Goal: Use online tool/utility: Utilize a website feature to perform a specific function

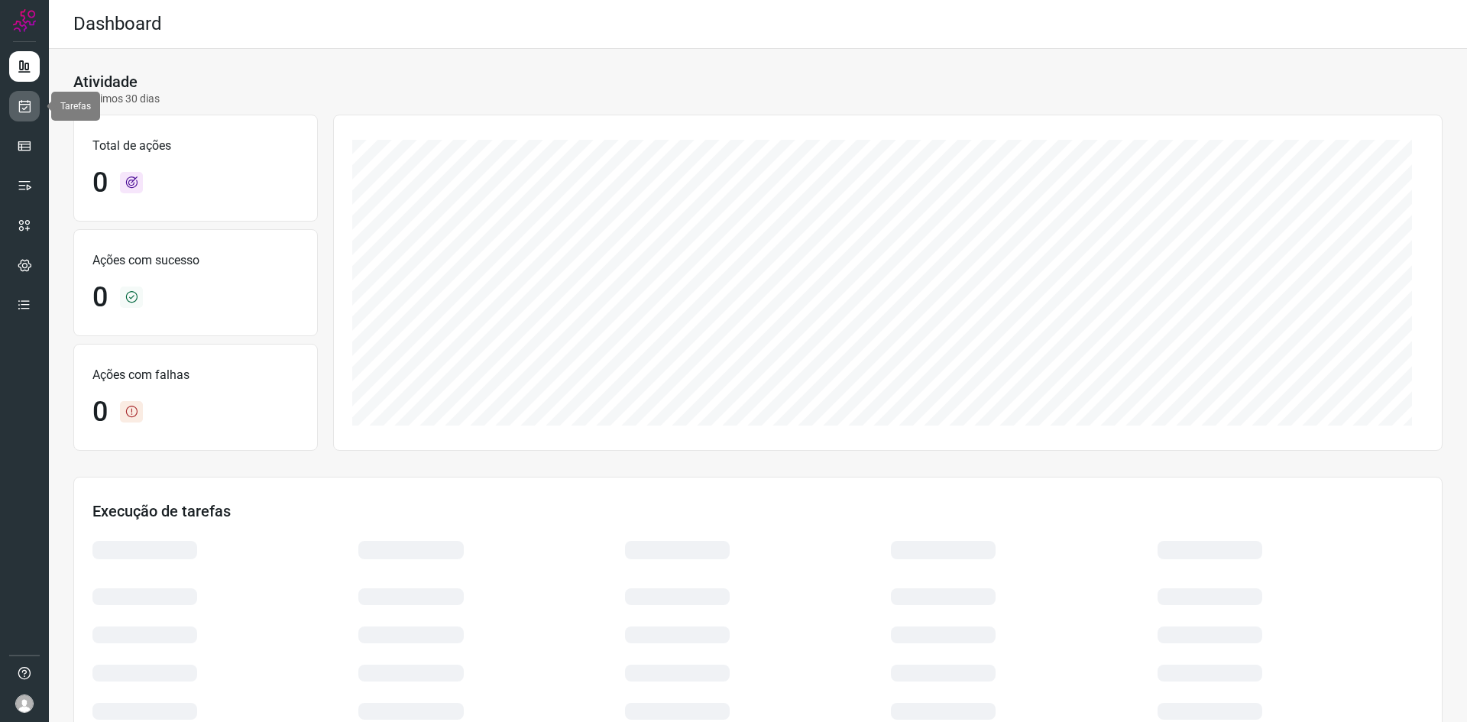
click at [32, 108] on link at bounding box center [24, 106] width 31 height 31
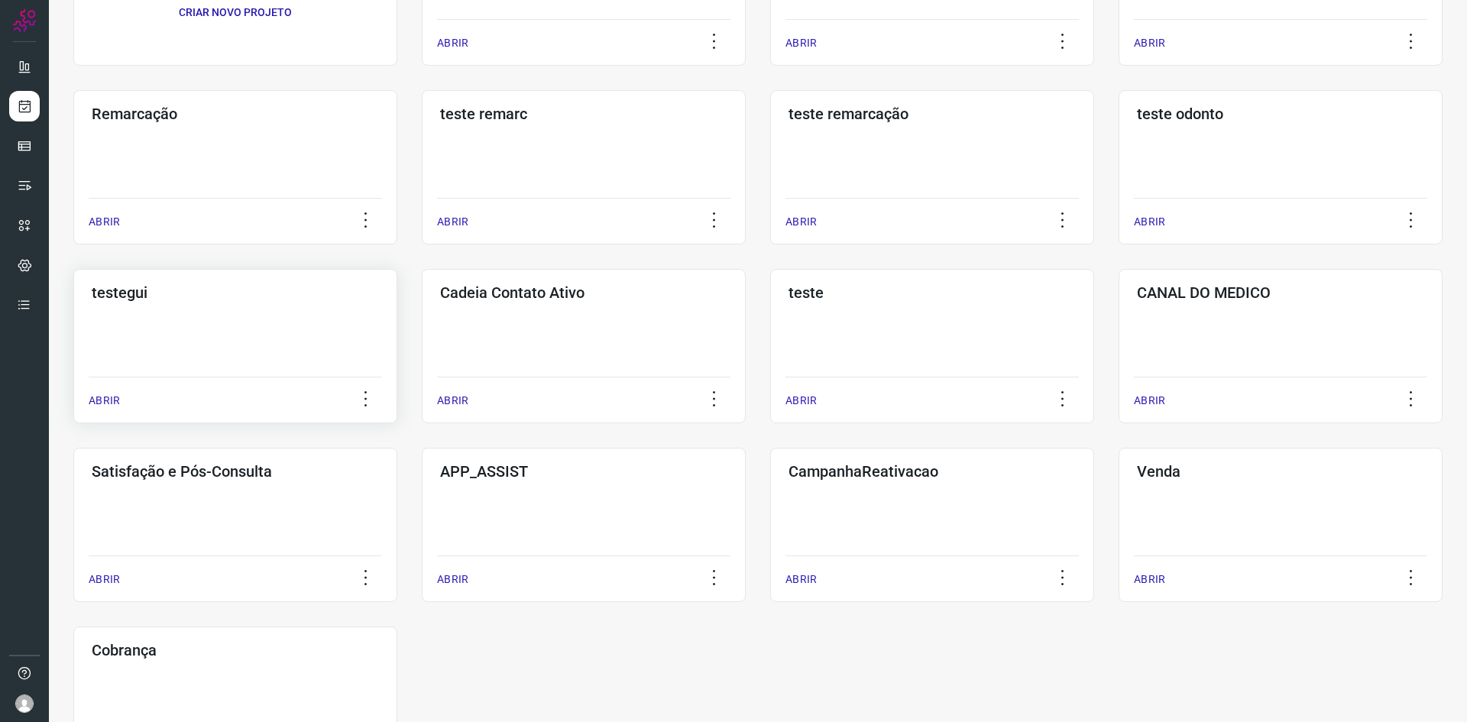
scroll to position [307, 0]
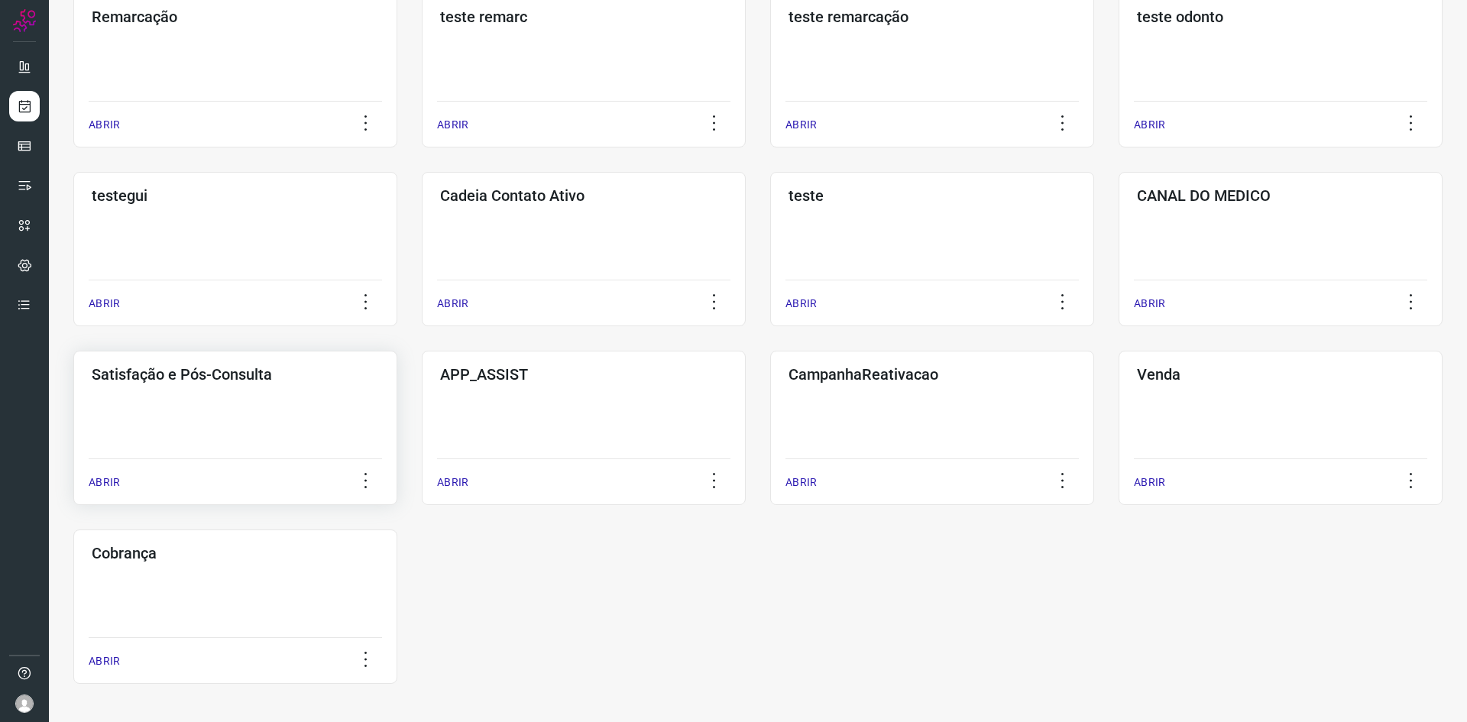
click at [422, 426] on div "Satisfação e Pós-Consulta ABRIR" at bounding box center [584, 428] width 324 height 154
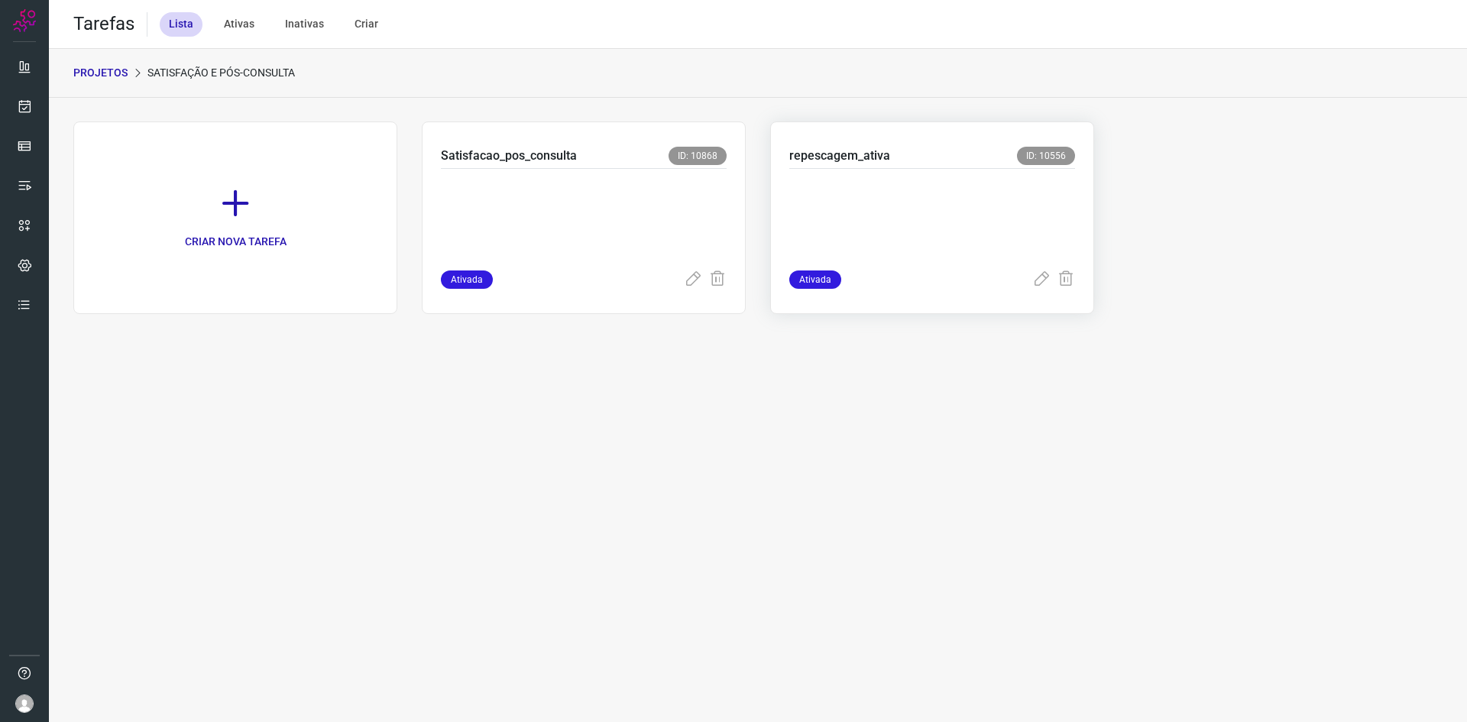
click at [827, 214] on p at bounding box center [903, 216] width 229 height 76
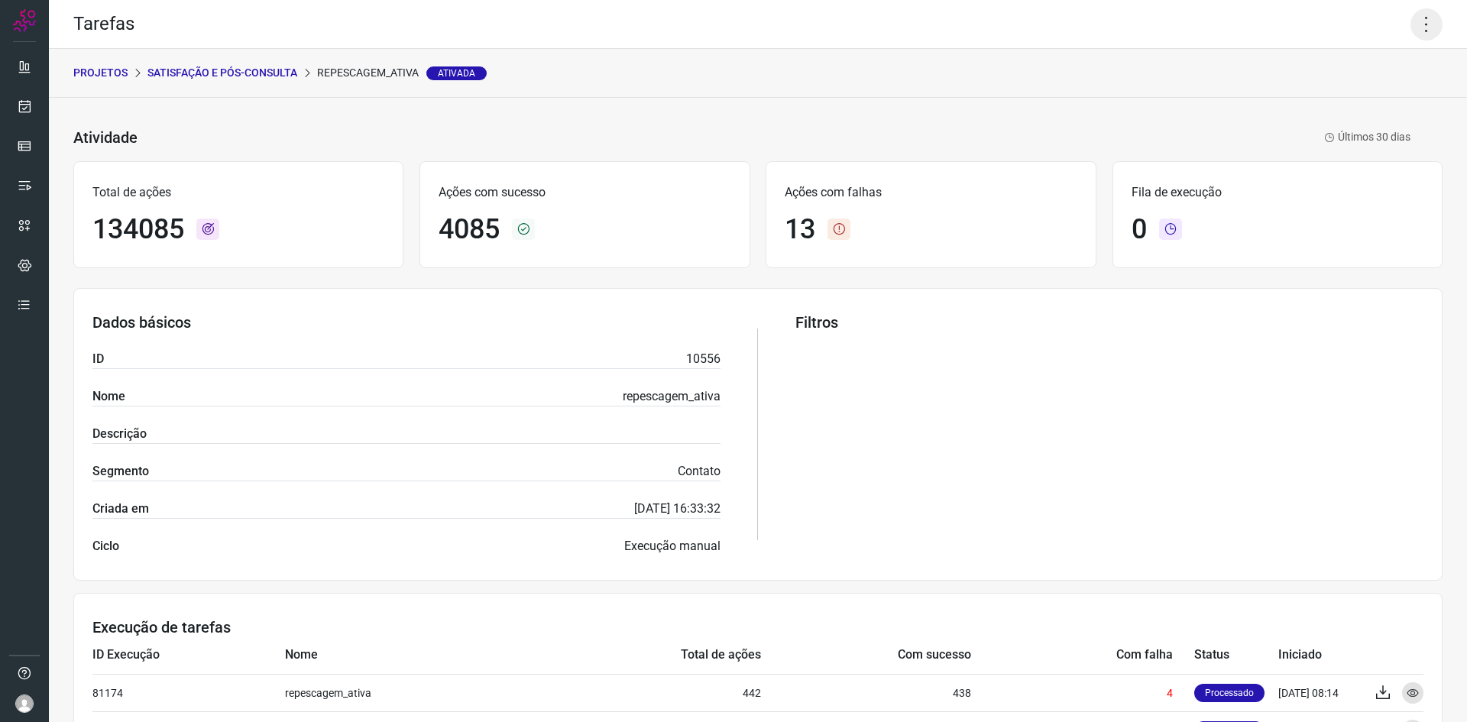
click at [1411, 34] on icon at bounding box center [1426, 24] width 32 height 32
click at [1339, 100] on li "Executar" at bounding box center [1360, 100] width 139 height 24
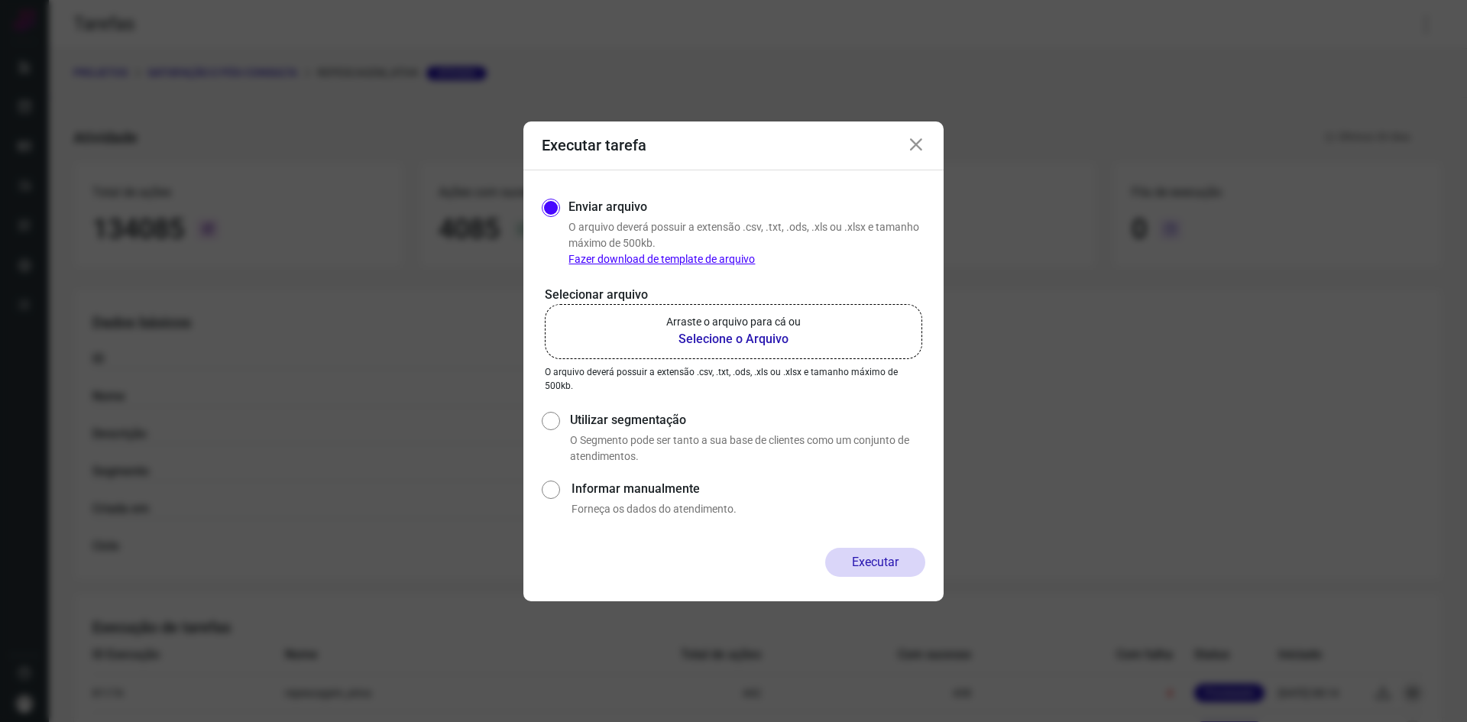
click at [757, 341] on b "Selecione o Arquivo" at bounding box center [733, 339] width 134 height 18
click at [0, 0] on input "Arraste o arquivo para cá ou Selecione o Arquivo" at bounding box center [0, 0] width 0 height 0
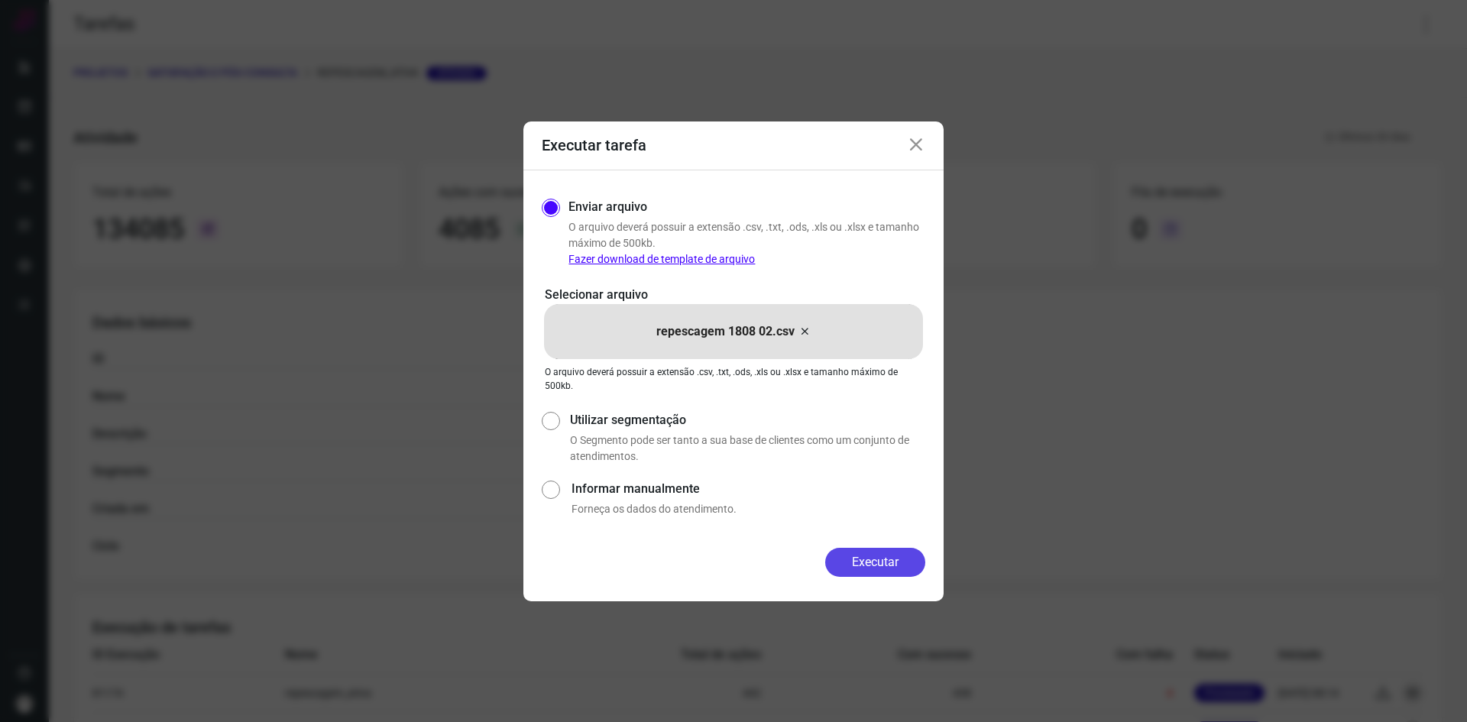
click at [875, 562] on button "Executar" at bounding box center [875, 562] width 100 height 29
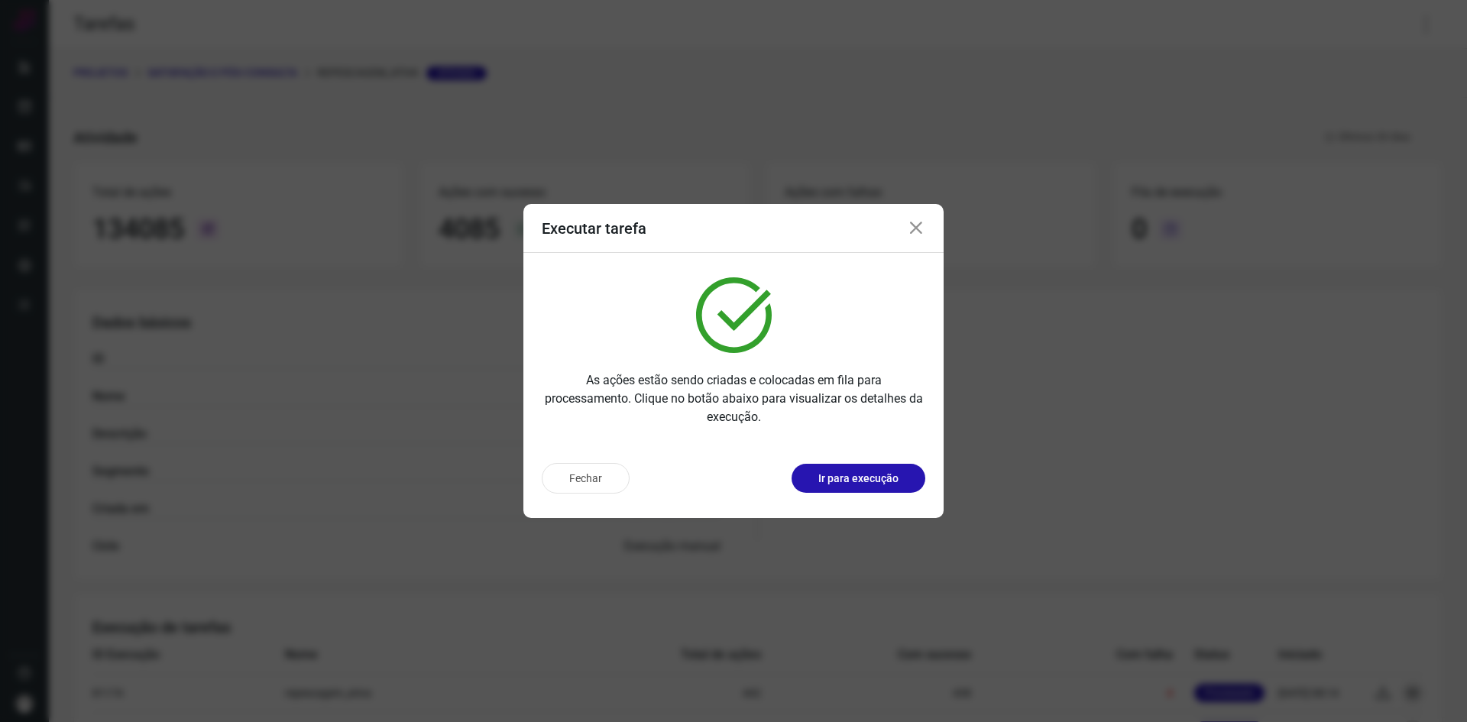
click at [879, 488] on button "Ir para execução" at bounding box center [858, 478] width 134 height 29
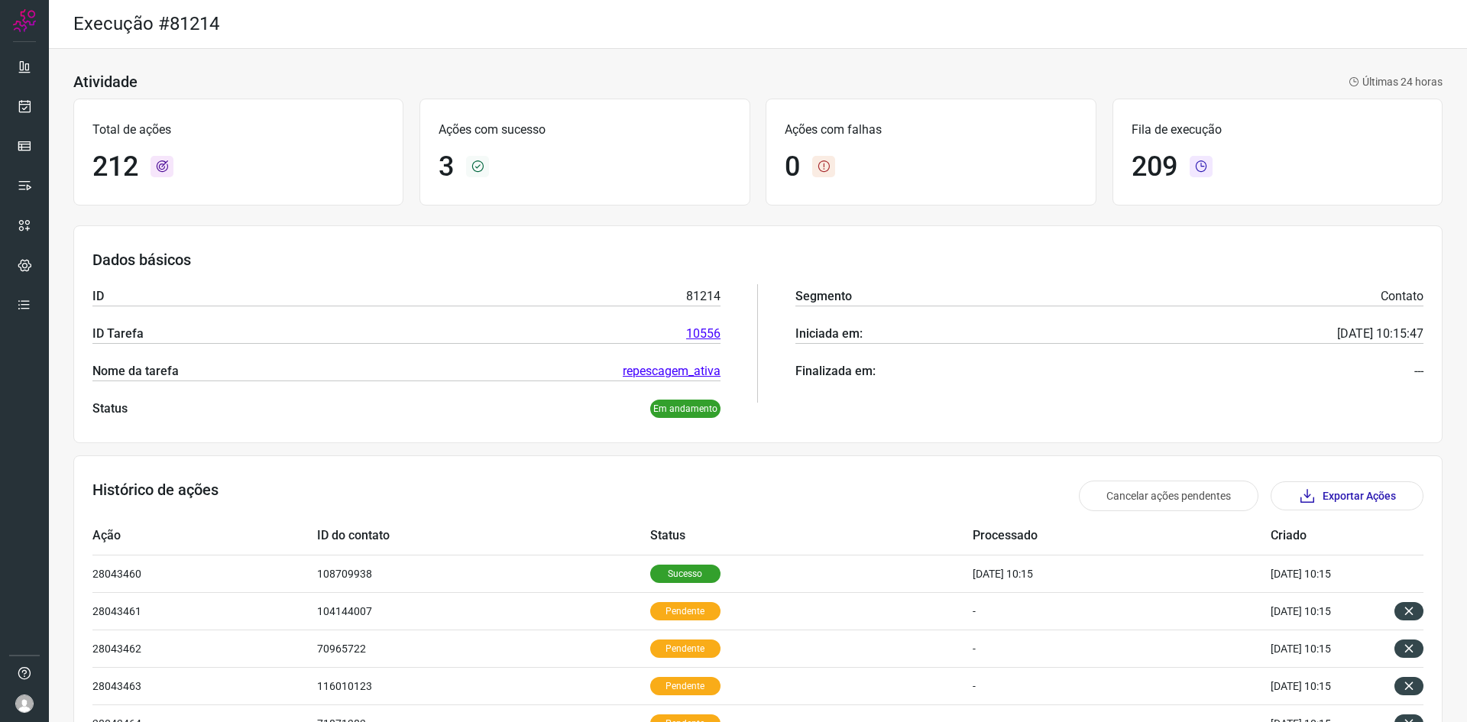
click at [500, 212] on div "Total de ações 212 Ações com sucesso 3 Ações com falhas 0 Fila de execução 209" at bounding box center [757, 152] width 1369 height 122
